Goal: Task Accomplishment & Management: Use online tool/utility

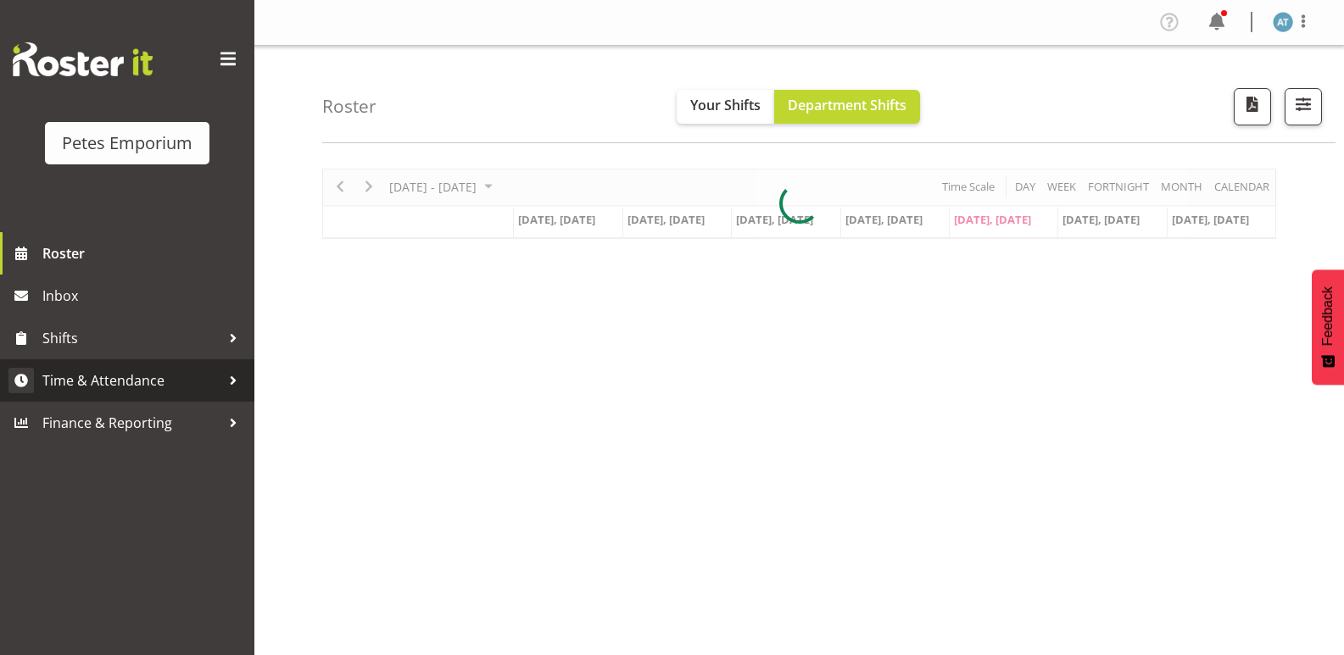
click at [72, 377] on span "Time & Attendance" at bounding box center [131, 380] width 178 height 25
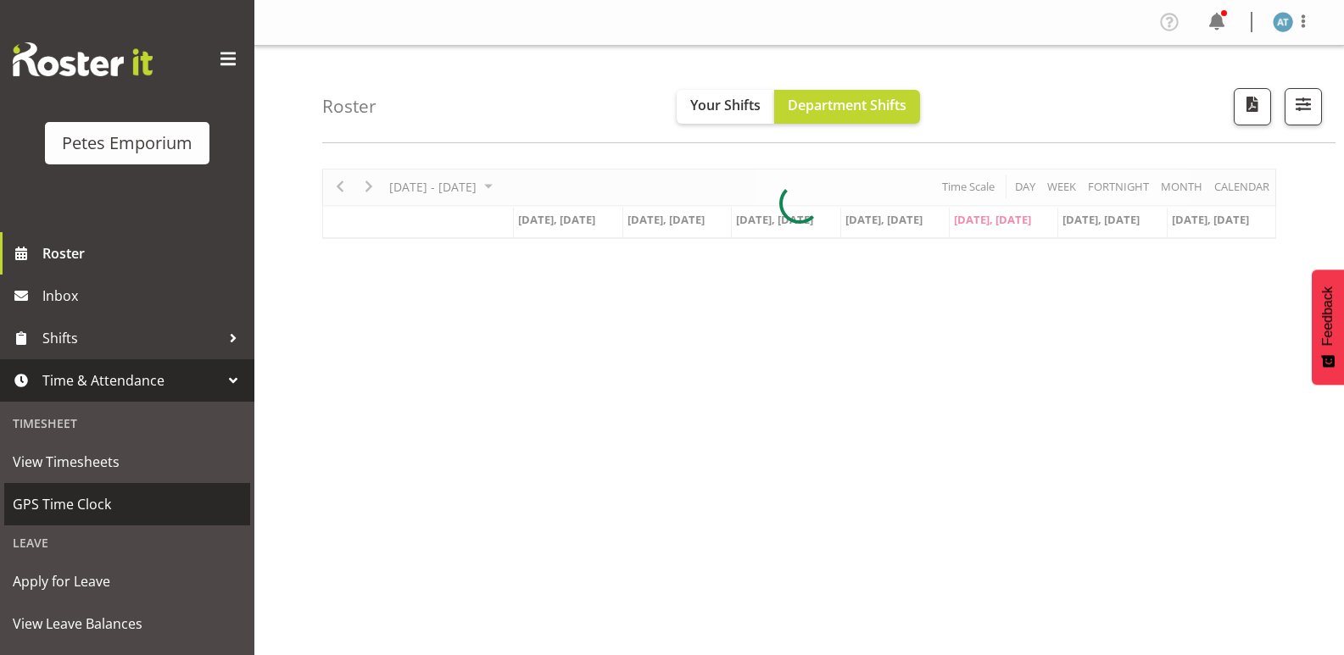
click at [68, 515] on span "GPS Time Clock" at bounding box center [127, 504] width 229 height 25
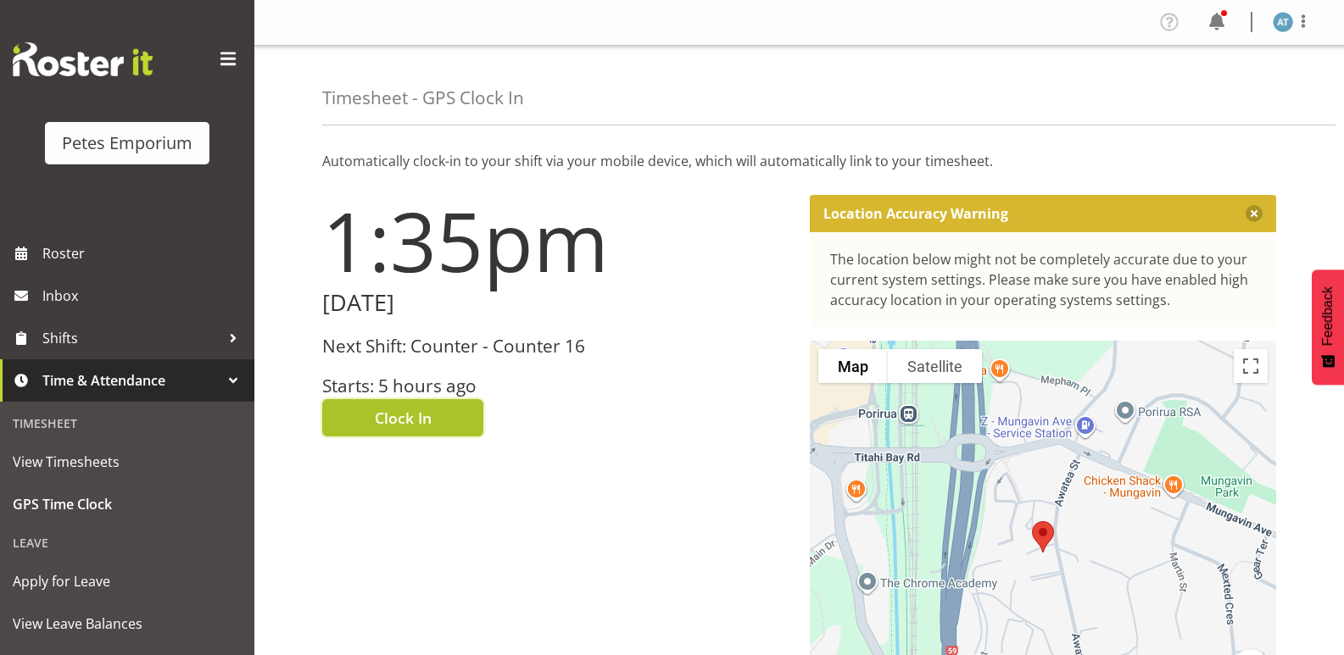
click at [412, 403] on button "Clock In" at bounding box center [402, 417] width 161 height 37
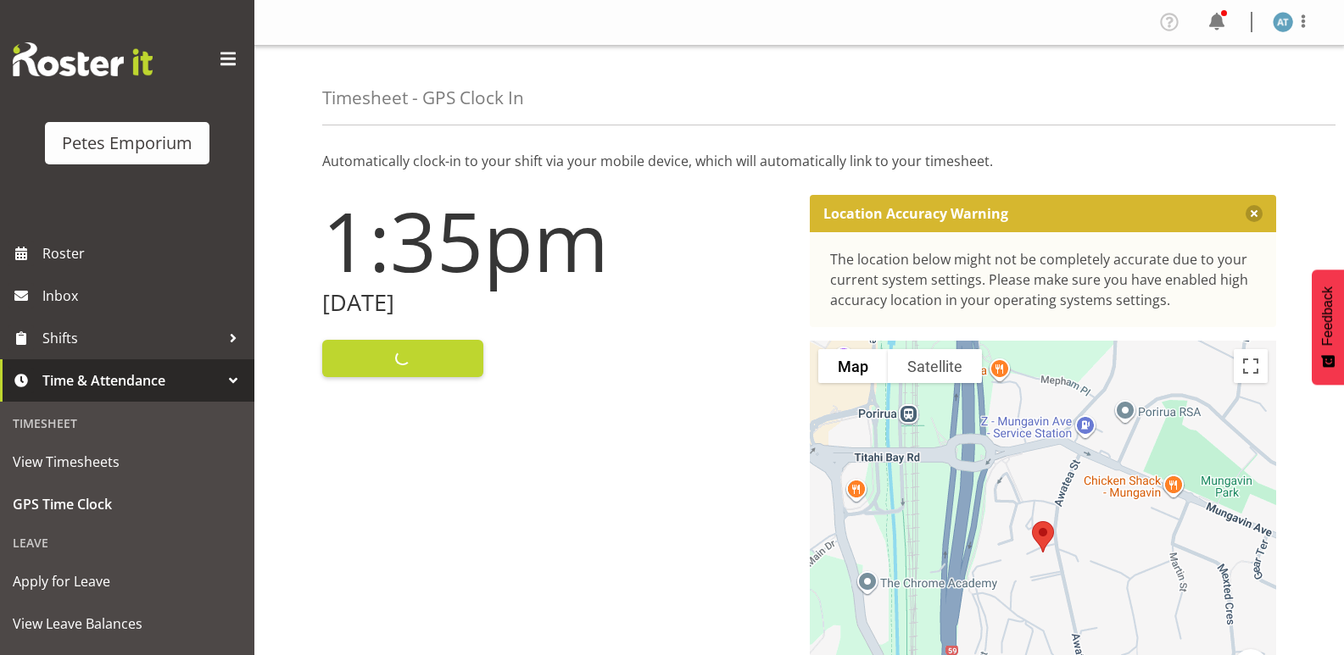
click at [1324, 34] on div "Profile Log Out" at bounding box center [1241, 22] width 171 height 28
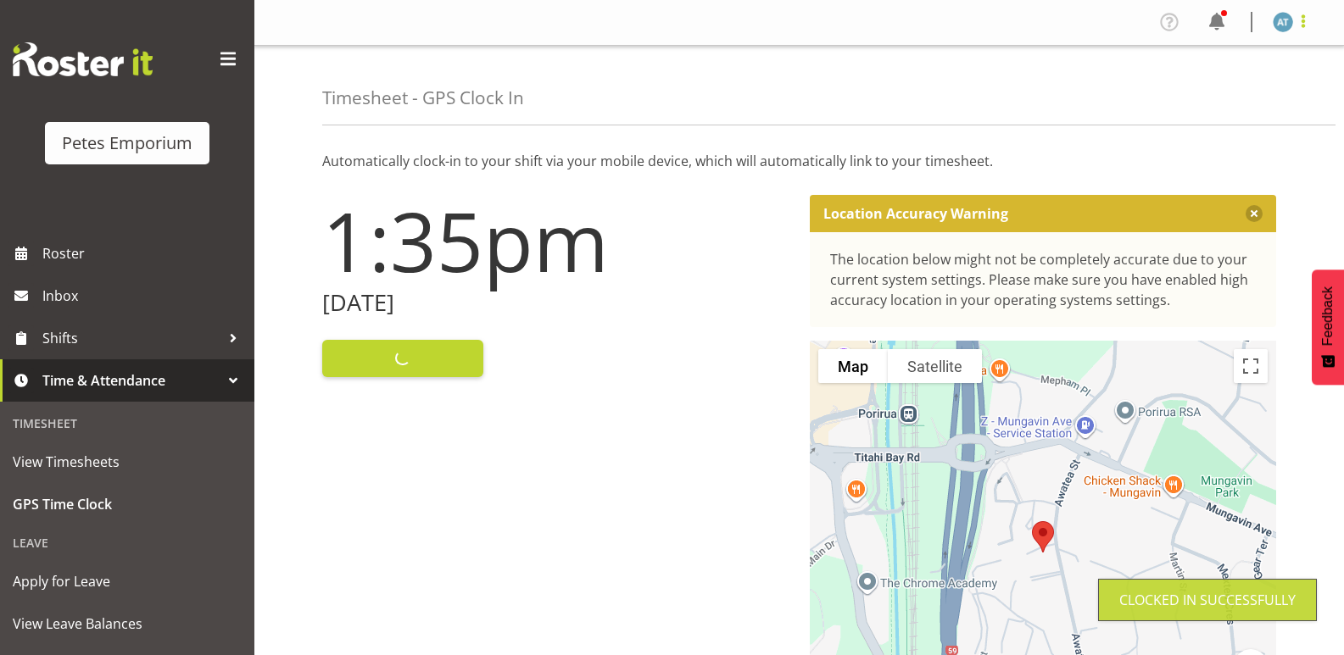
click at [1303, 23] on span at bounding box center [1303, 21] width 20 height 20
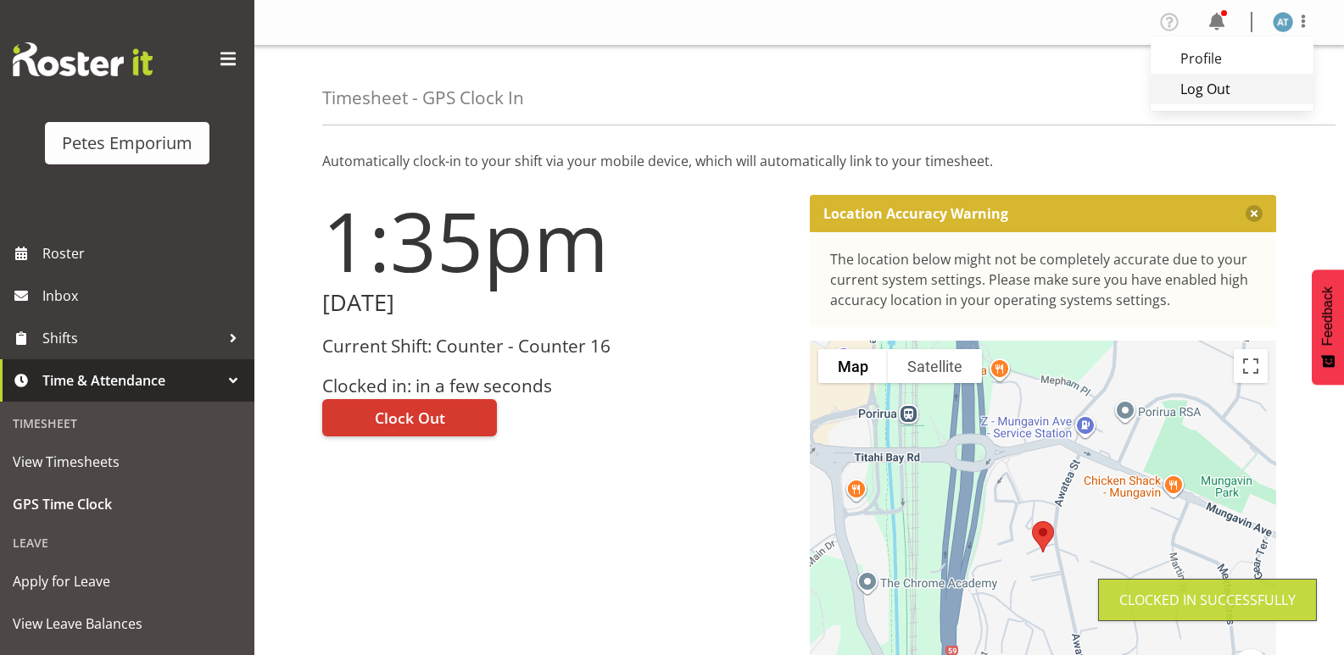
click at [1256, 102] on link "Log Out" at bounding box center [1231, 89] width 163 height 31
